Goal: Task Accomplishment & Management: Manage account settings

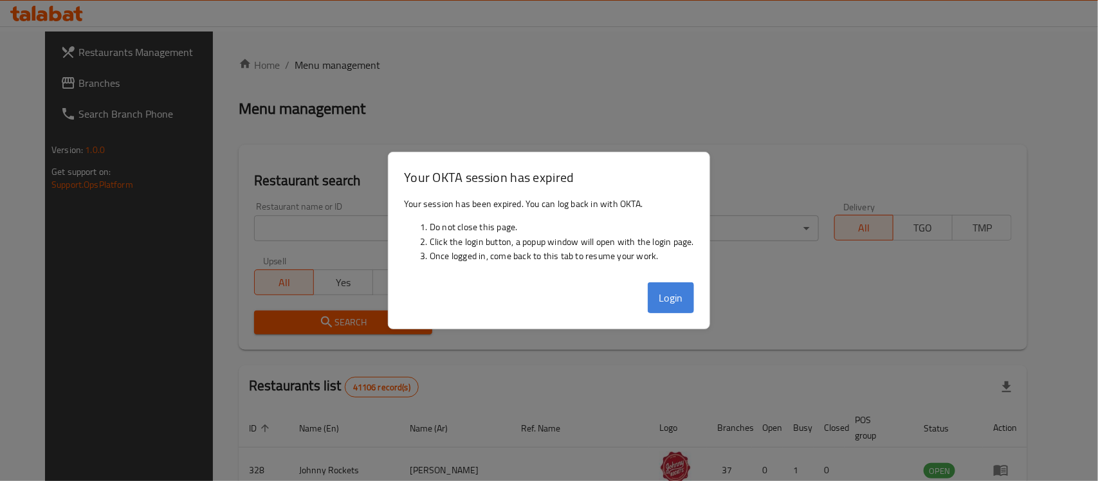
click at [674, 298] on button "Login" at bounding box center [671, 297] width 46 height 31
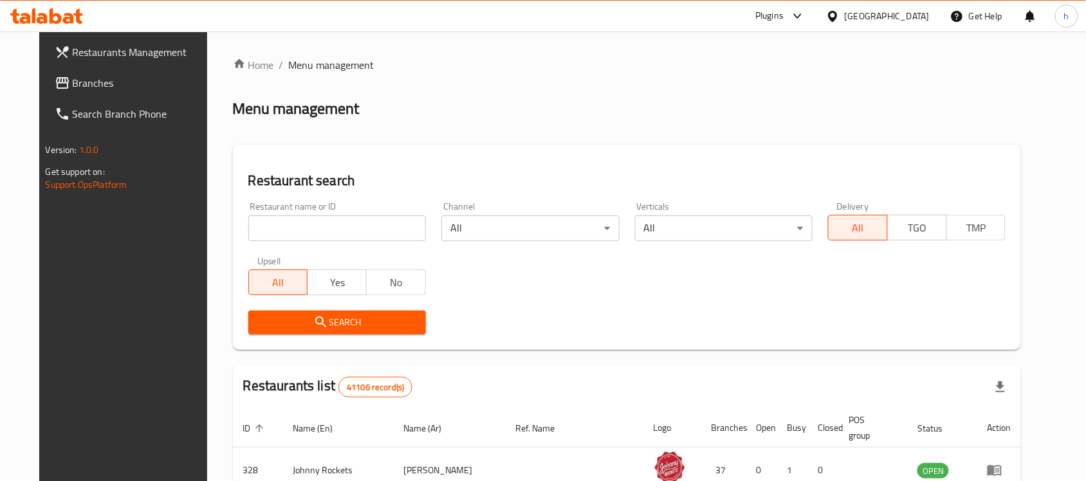
click at [899, 10] on div "[GEOGRAPHIC_DATA]" at bounding box center [887, 16] width 85 height 14
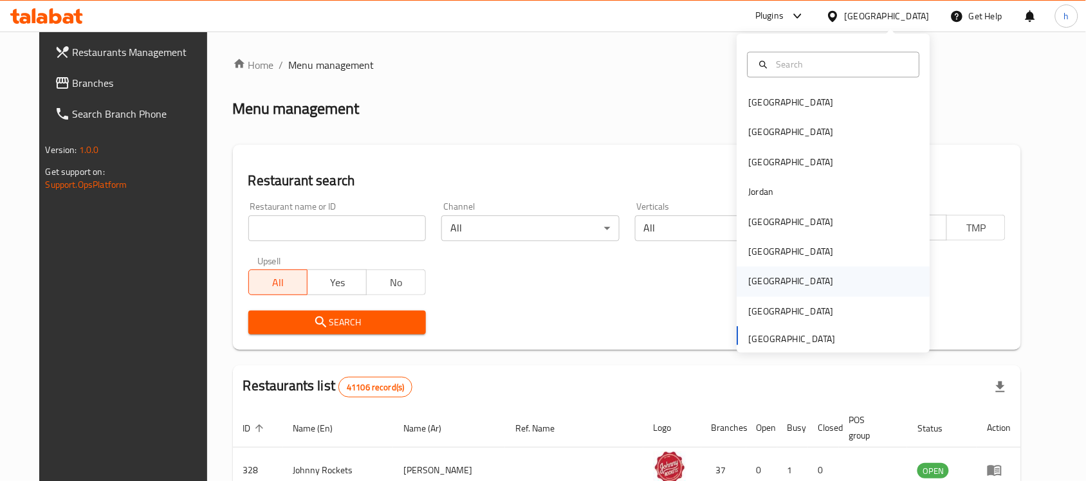
click at [763, 281] on div "[GEOGRAPHIC_DATA]" at bounding box center [792, 282] width 106 height 30
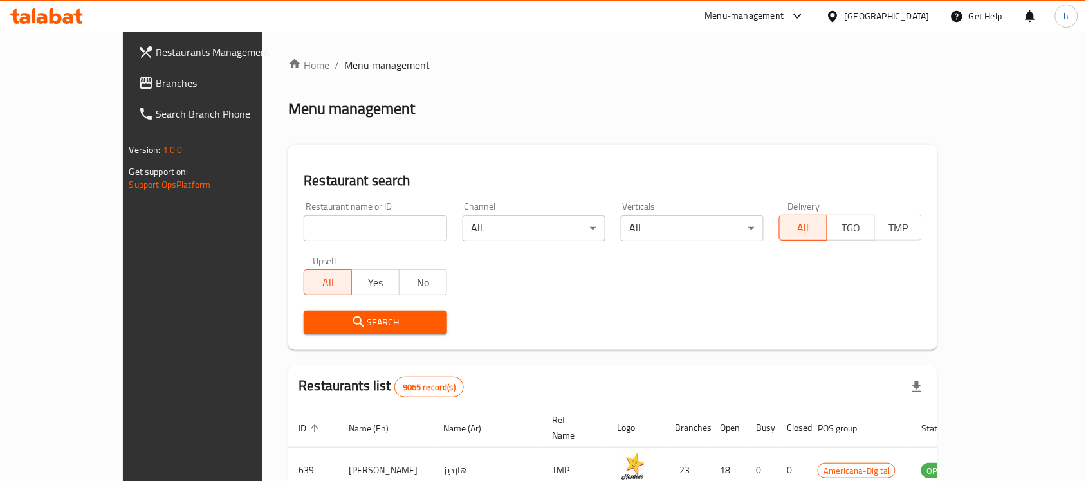
click at [520, 106] on div "Menu management" at bounding box center [612, 108] width 649 height 21
click at [156, 82] on span "Branches" at bounding box center [225, 82] width 138 height 15
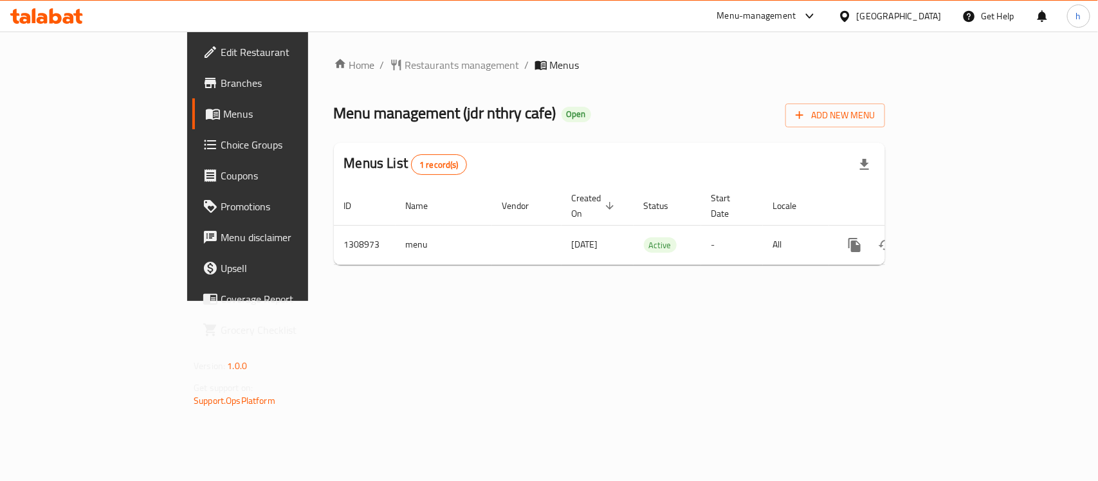
click at [639, 111] on div "Menu management ( jdr nthry cafe ) Open Add New Menu" at bounding box center [609, 112] width 551 height 29
click at [946, 12] on div "Qatar" at bounding box center [890, 16] width 124 height 31
click at [932, 13] on div "Qatar" at bounding box center [899, 16] width 85 height 14
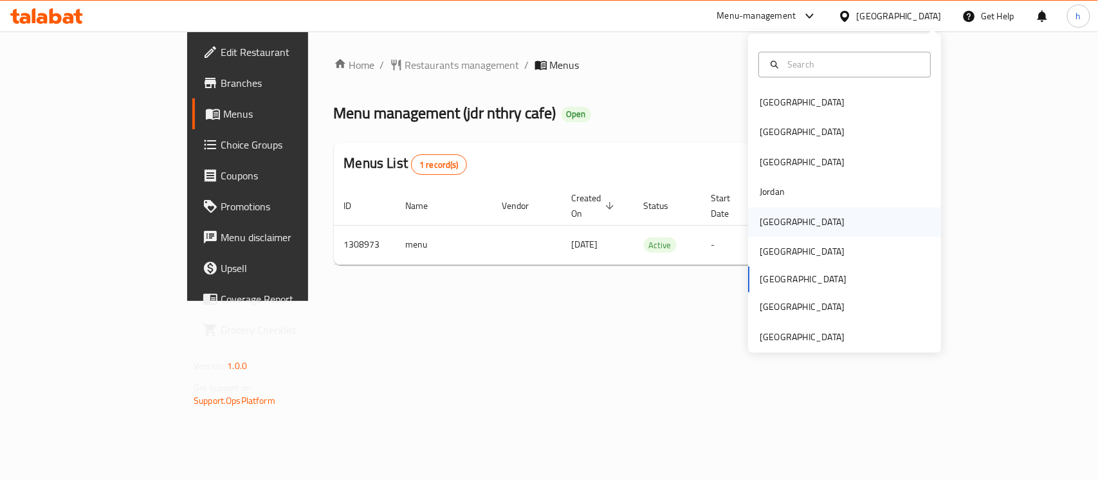
click at [790, 221] on div "[GEOGRAPHIC_DATA]" at bounding box center [844, 222] width 193 height 30
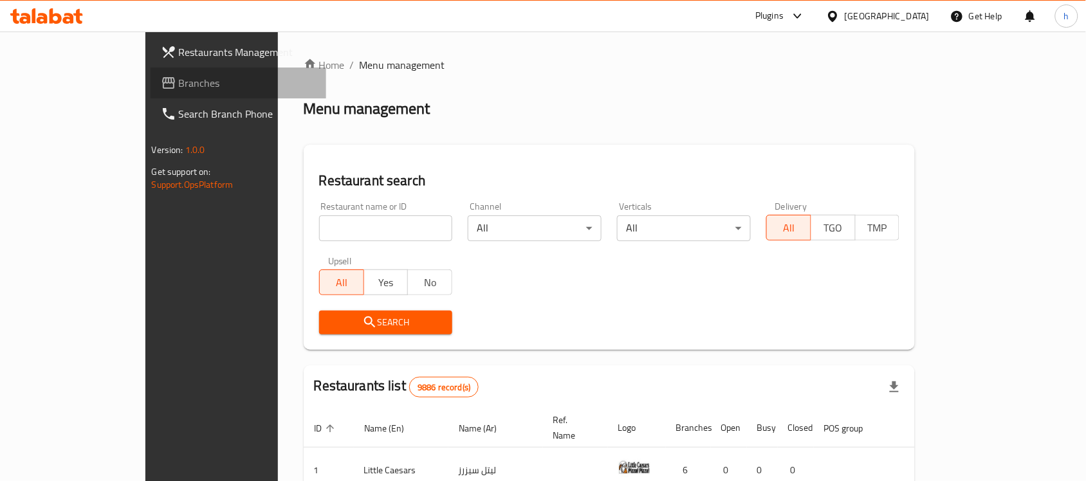
click at [179, 84] on span "Branches" at bounding box center [248, 82] width 138 height 15
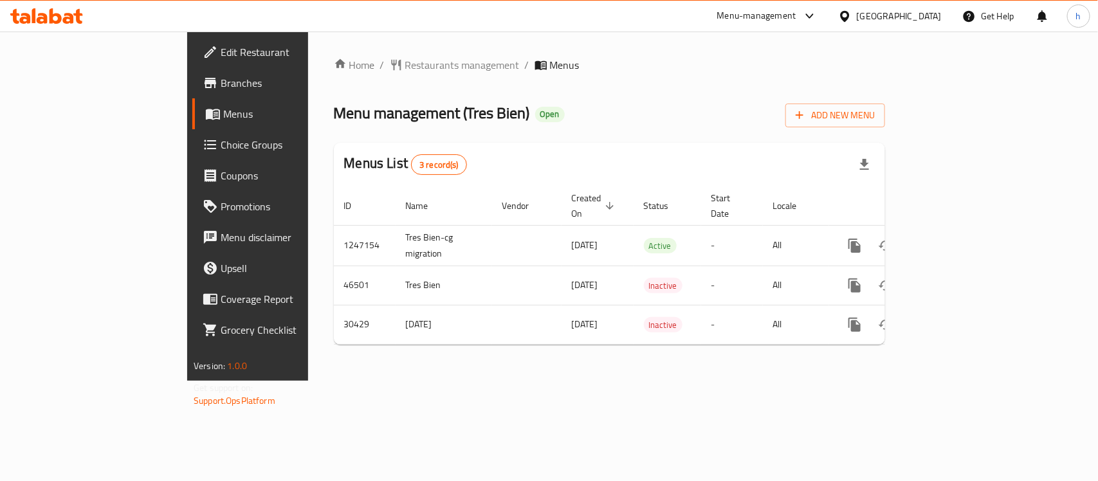
click at [915, 19] on div "[GEOGRAPHIC_DATA]" at bounding box center [899, 16] width 85 height 14
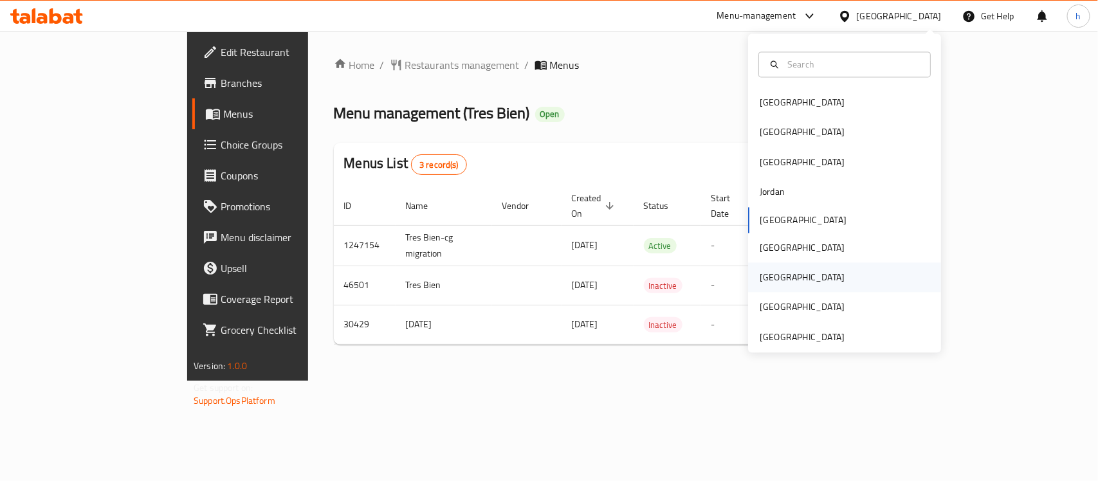
click at [760, 278] on div "[GEOGRAPHIC_DATA]" at bounding box center [802, 278] width 85 height 14
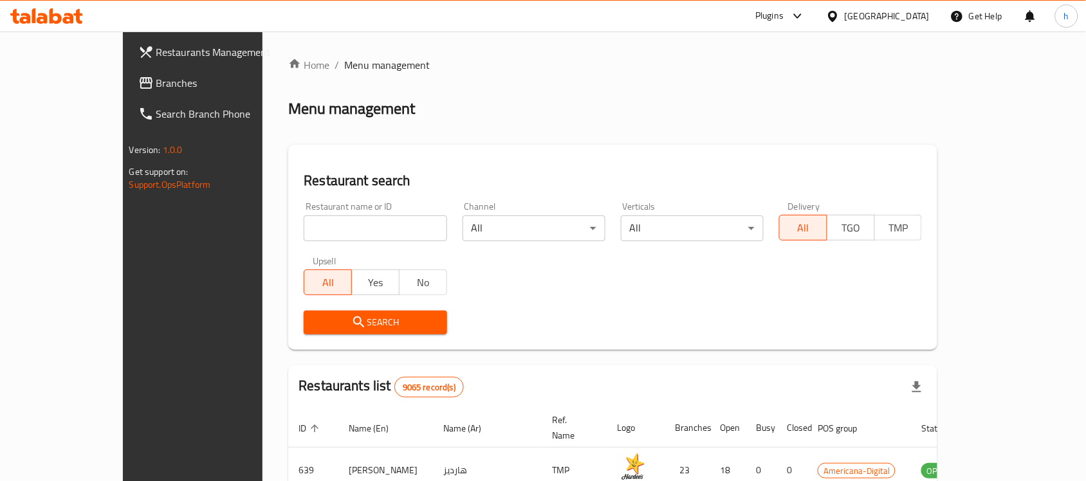
click at [156, 82] on span "Branches" at bounding box center [225, 82] width 138 height 15
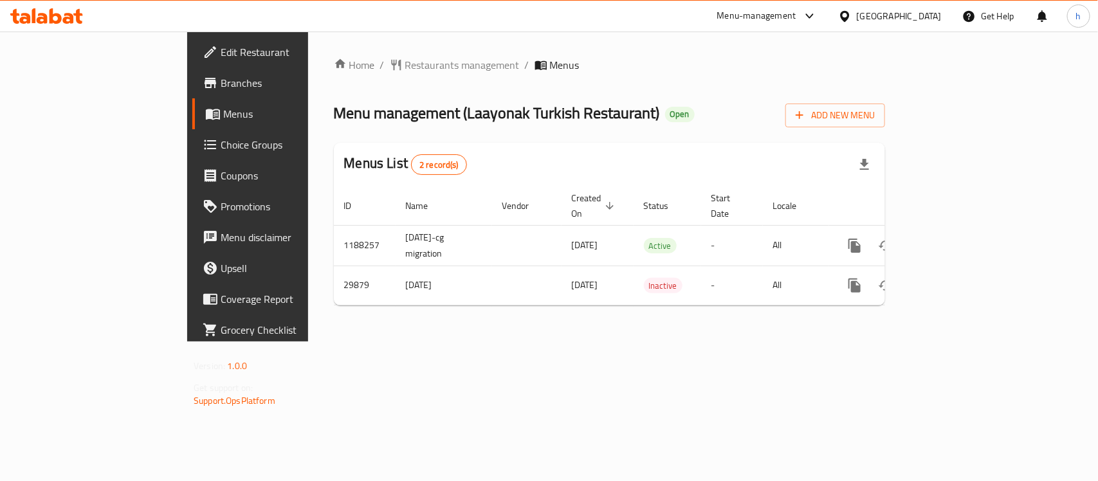
click at [407, 342] on div "Home / Restaurants management / Menus Menu management ( Laayonak Turkish Restau…" at bounding box center [609, 187] width 603 height 310
click at [942, 5] on div "[GEOGRAPHIC_DATA]" at bounding box center [890, 16] width 124 height 31
click at [936, 15] on div "[GEOGRAPHIC_DATA]" at bounding box center [899, 16] width 85 height 14
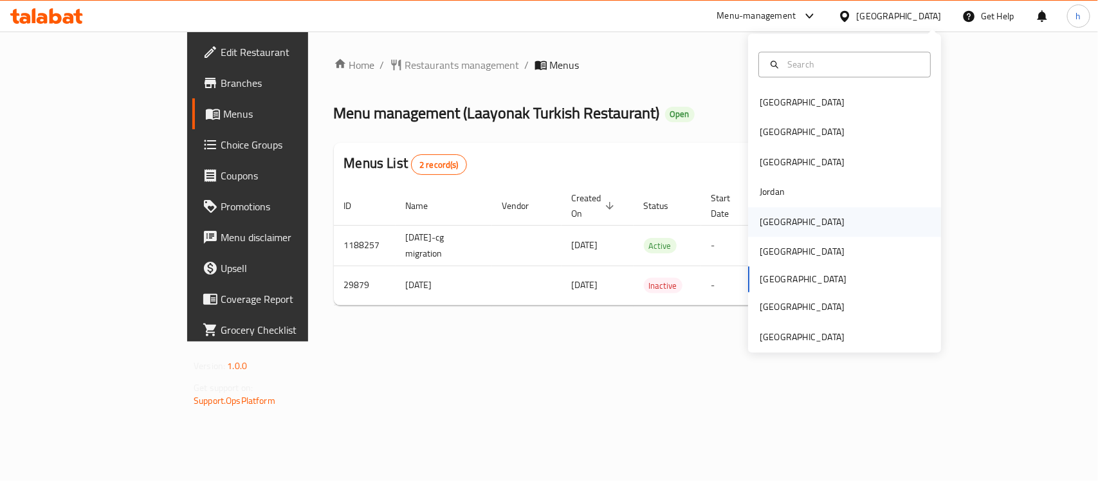
click at [775, 219] on div "[GEOGRAPHIC_DATA]" at bounding box center [802, 222] width 106 height 30
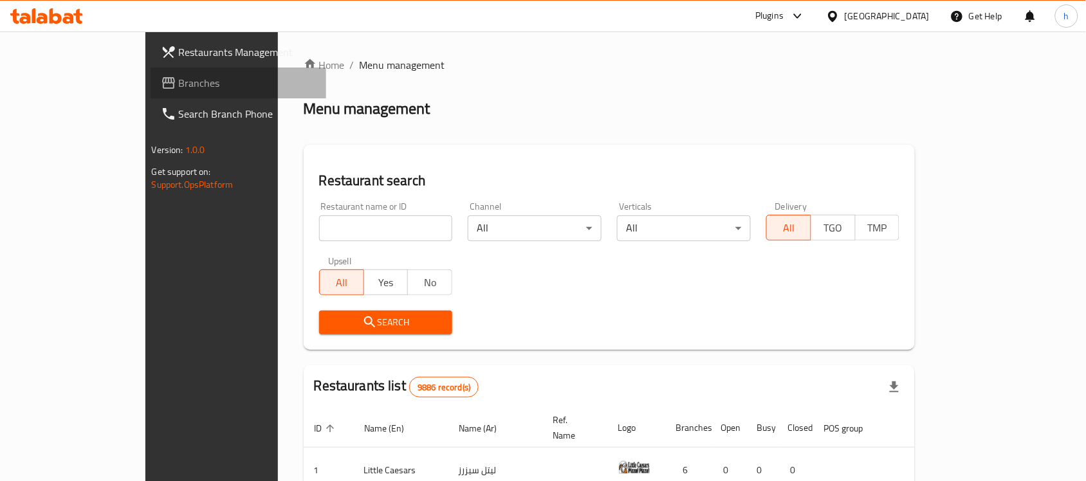
click at [179, 90] on span "Branches" at bounding box center [248, 82] width 138 height 15
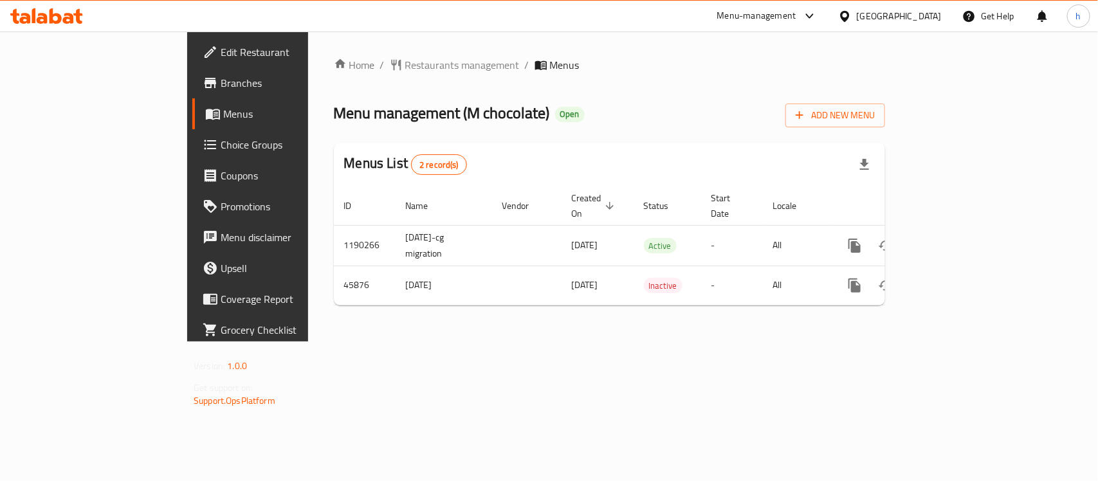
click at [600, 117] on div "Menu management ( M chocolate ) Open Add New Menu" at bounding box center [609, 112] width 551 height 29
